Goal: Feedback & Contribution: Contribute content

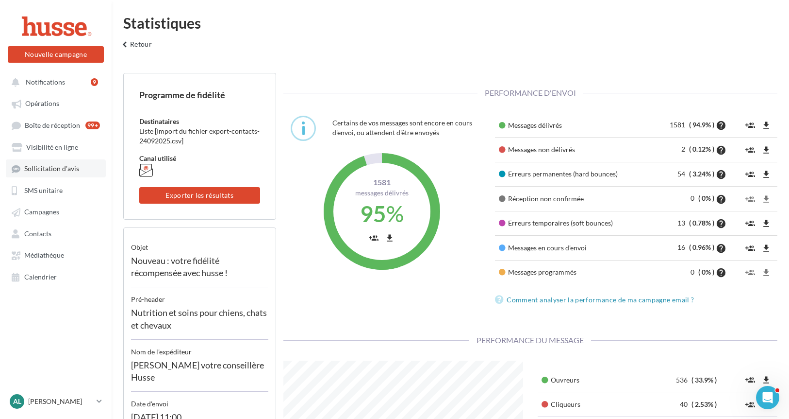
click at [53, 167] on span "Sollicitation d'avis" at bounding box center [51, 169] width 55 height 8
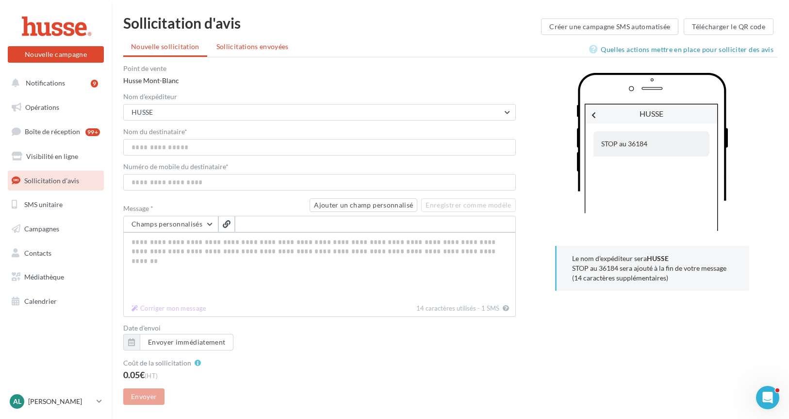
click at [251, 48] on span "Sollicitations envoyées" at bounding box center [253, 46] width 72 height 8
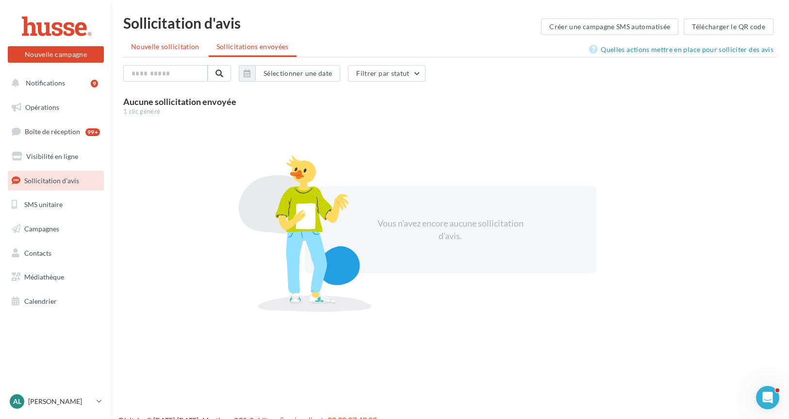
click at [173, 49] on span "Nouvelle sollicitation" at bounding box center [165, 46] width 68 height 8
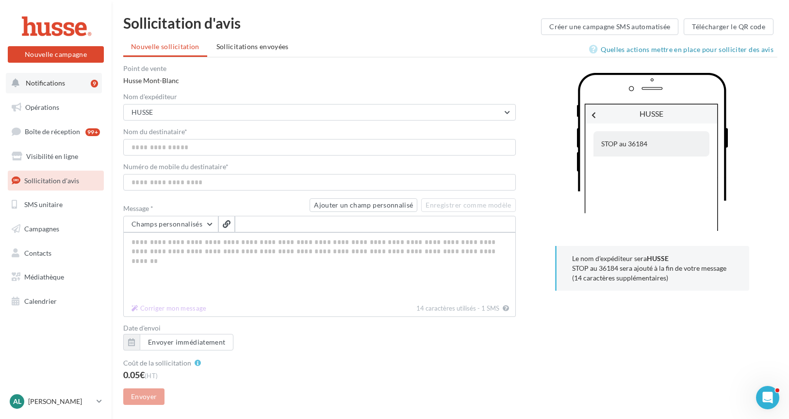
click at [51, 79] on span "Notifications" at bounding box center [45, 83] width 39 height 8
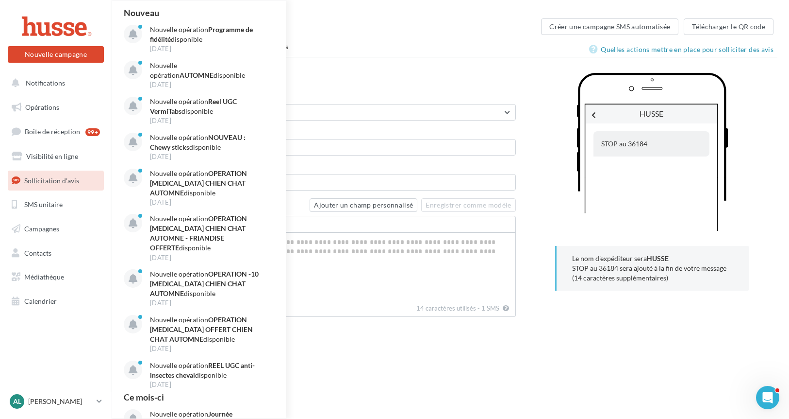
click at [53, 24] on div at bounding box center [56, 26] width 78 height 24
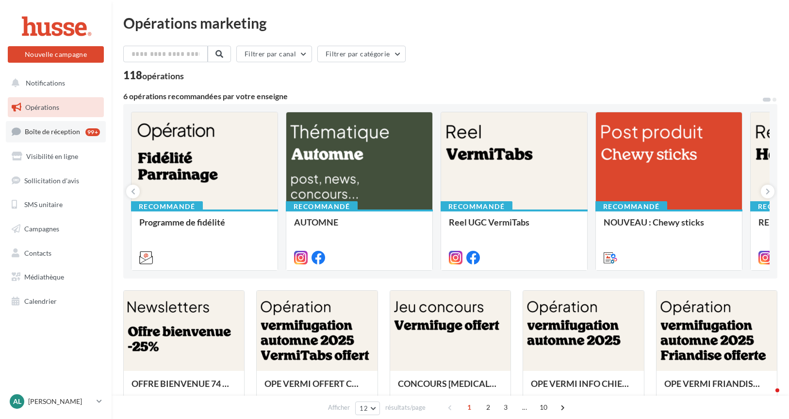
click at [54, 129] on span "Boîte de réception" at bounding box center [52, 131] width 55 height 8
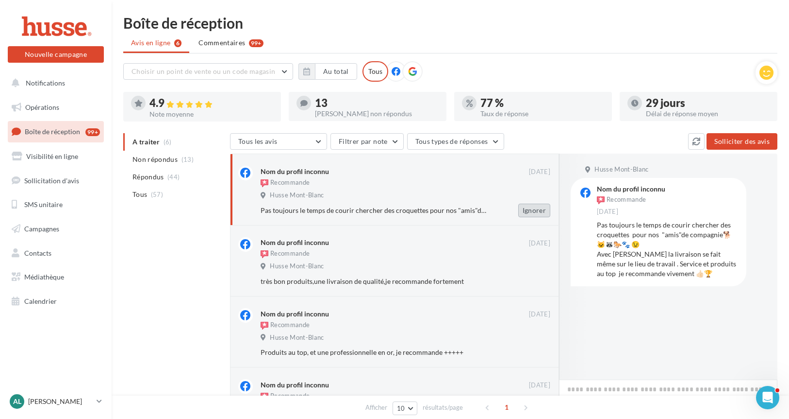
scroll to position [85, 0]
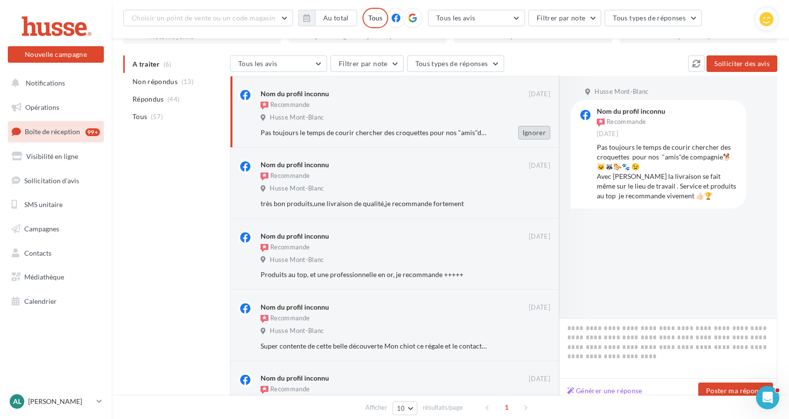
click at [532, 132] on button "Ignorer" at bounding box center [535, 133] width 32 height 14
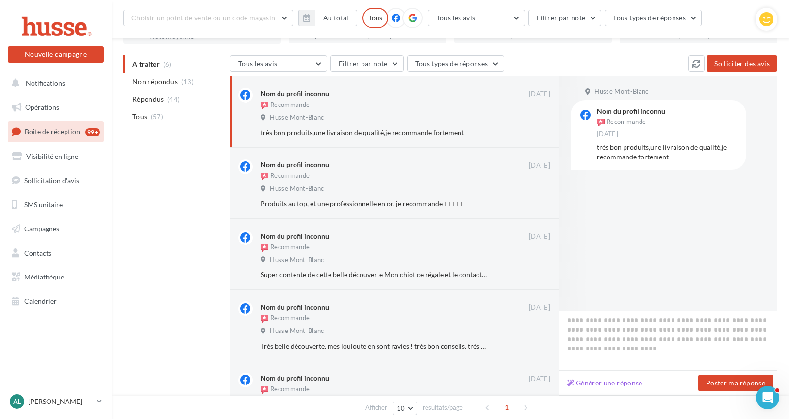
click at [532, 132] on button "Ignorer" at bounding box center [535, 133] width 32 height 14
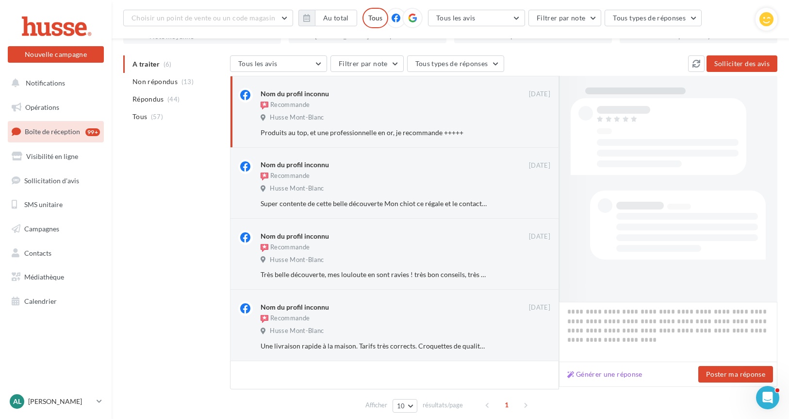
click at [532, 132] on button "Ignorer" at bounding box center [535, 133] width 32 height 14
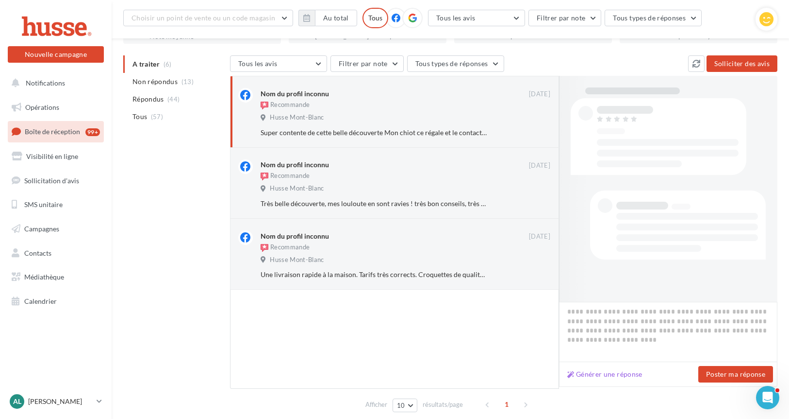
click at [532, 132] on button "Ignorer" at bounding box center [535, 133] width 32 height 14
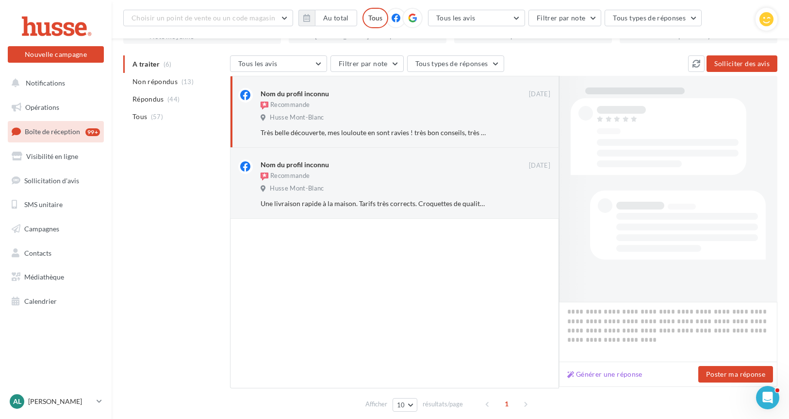
click at [532, 132] on button "Ignorer" at bounding box center [535, 133] width 32 height 14
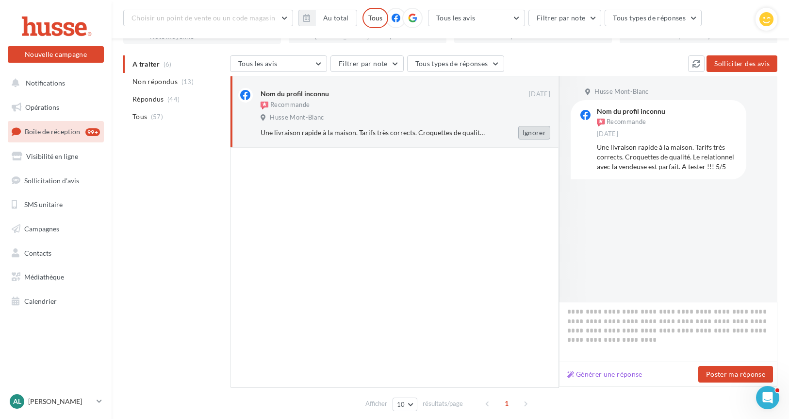
click at [532, 134] on button "Ignorer" at bounding box center [535, 133] width 32 height 14
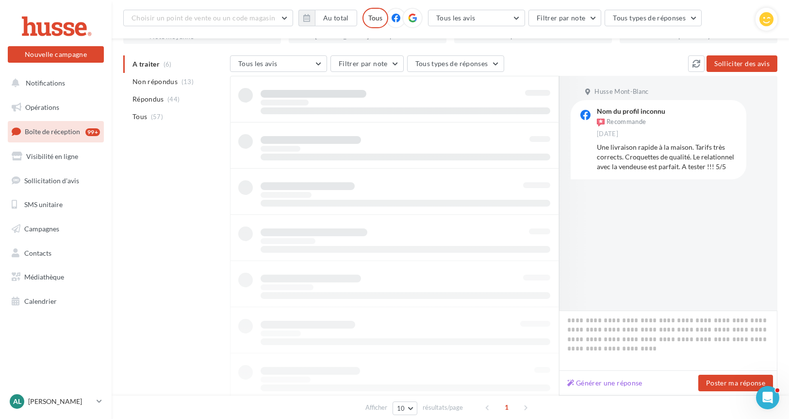
scroll to position [16, 0]
